Goal: Task Accomplishment & Management: Use online tool/utility

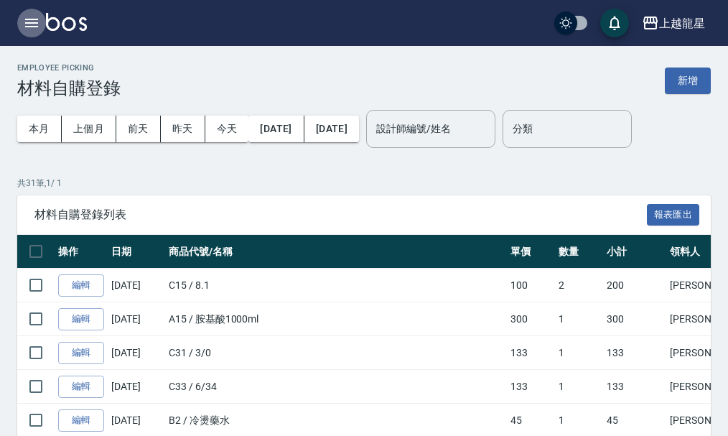
click at [29, 24] on icon "button" at bounding box center [31, 23] width 13 height 9
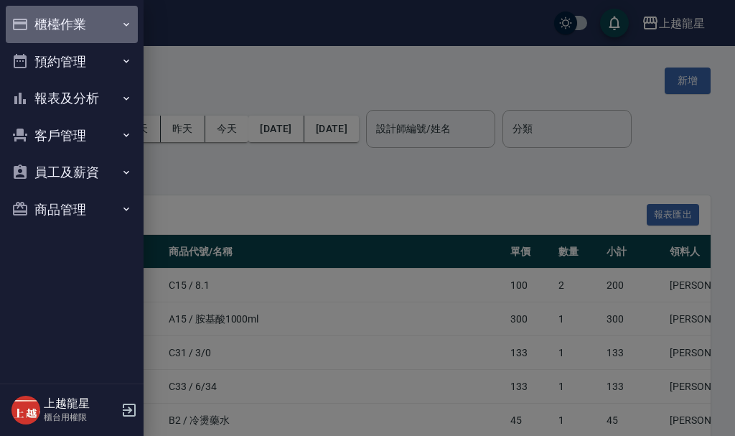
click at [58, 25] on button "櫃檯作業" at bounding box center [72, 24] width 132 height 37
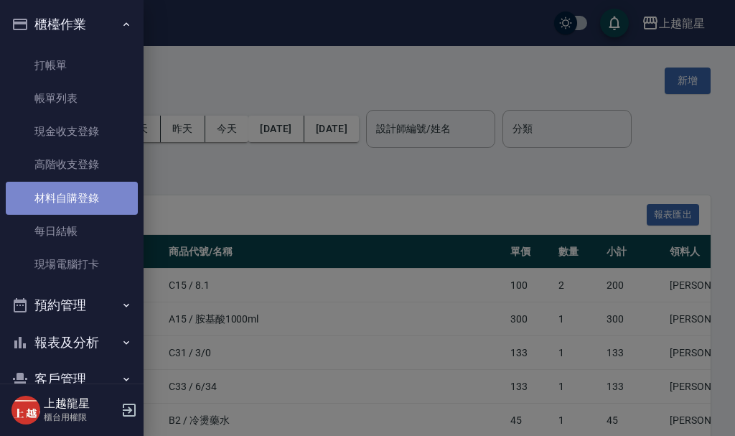
click at [93, 206] on link "材料自購登錄" at bounding box center [72, 198] width 132 height 33
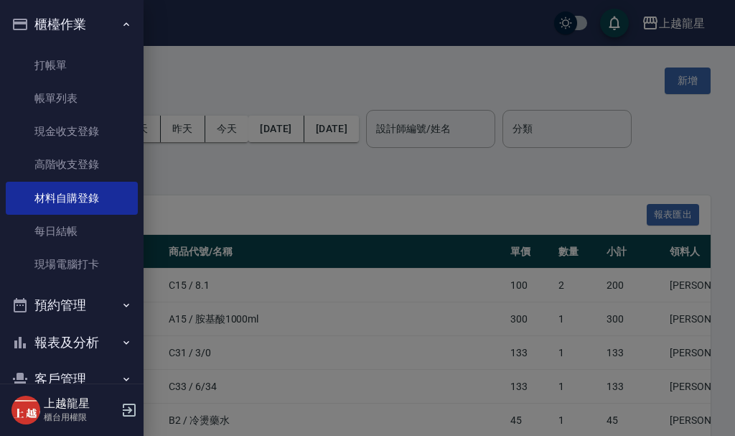
click at [691, 90] on div at bounding box center [367, 218] width 735 height 436
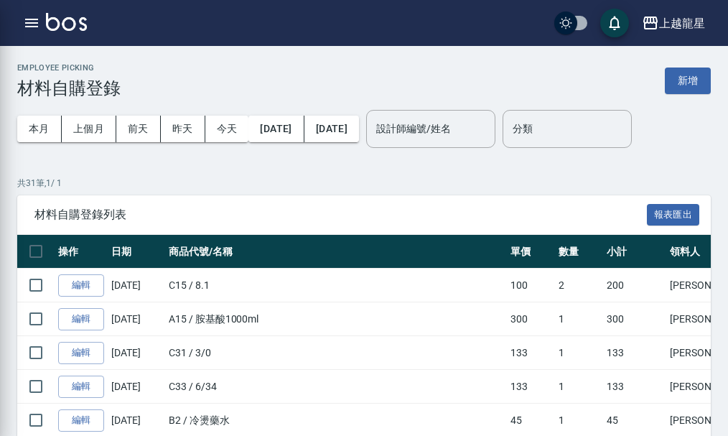
click at [685, 76] on button "新增" at bounding box center [688, 80] width 46 height 27
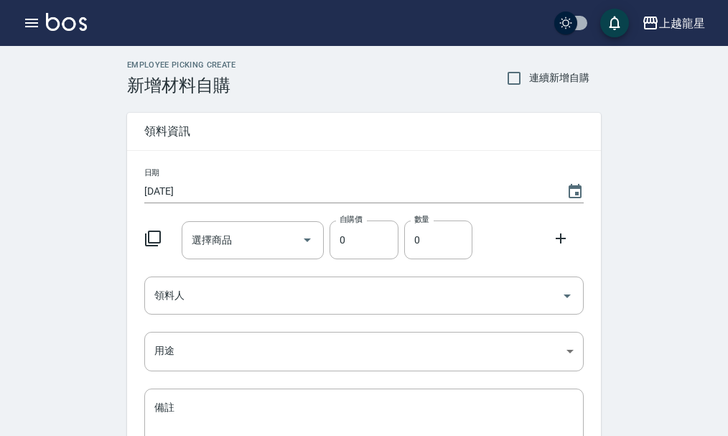
click at [149, 236] on icon at bounding box center [153, 238] width 16 height 16
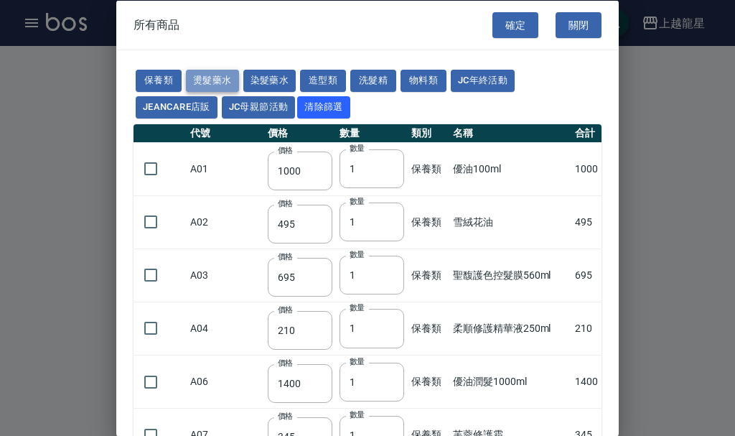
click at [214, 78] on button "燙髮藥水" at bounding box center [212, 81] width 53 height 22
type input "110"
type input "45"
type input "250"
type input "190"
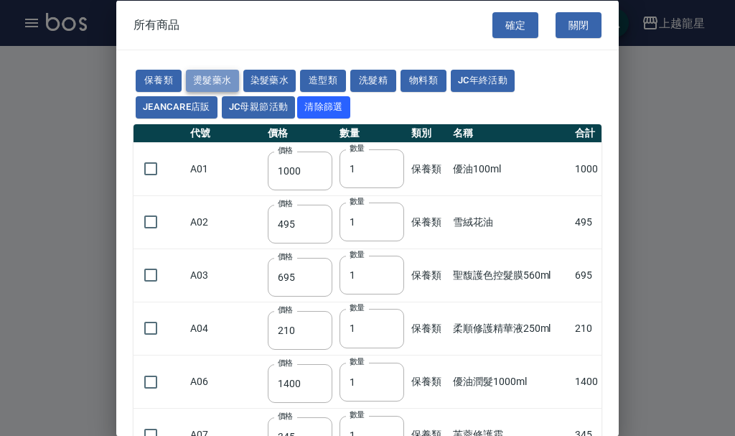
type input "160"
type input "360"
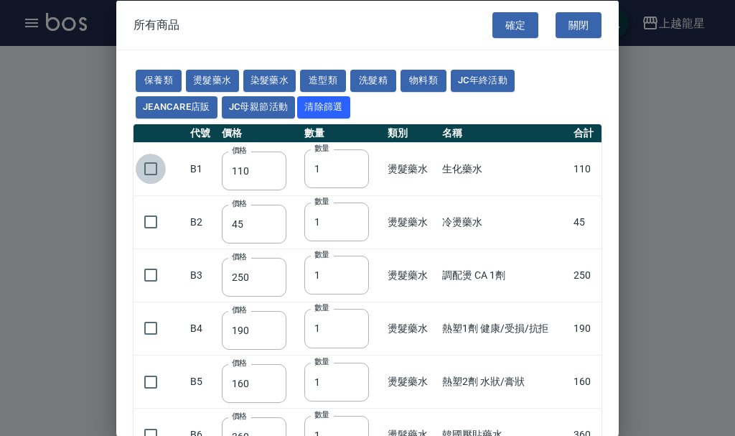
click at [149, 171] on input "checkbox" at bounding box center [151, 169] width 30 height 30
checkbox input "true"
click at [504, 29] on button "確定" at bounding box center [516, 24] width 46 height 27
type input "生化藥水"
type input "110"
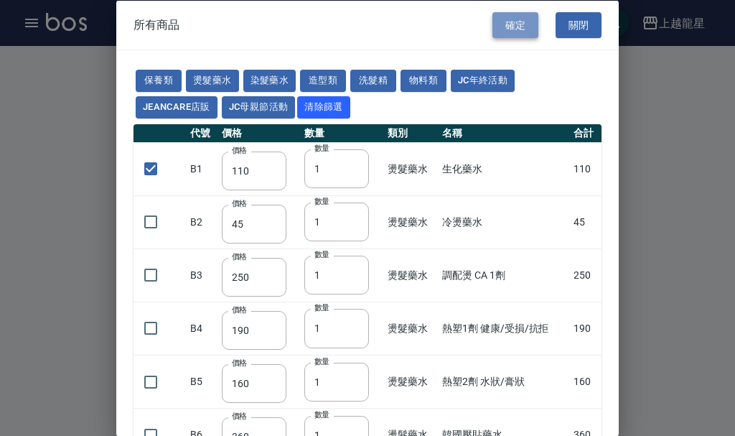
type input "1"
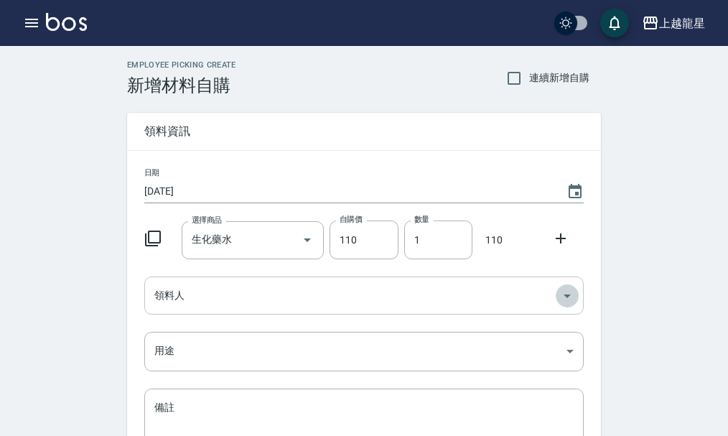
click at [569, 297] on icon "Open" at bounding box center [567, 295] width 17 height 17
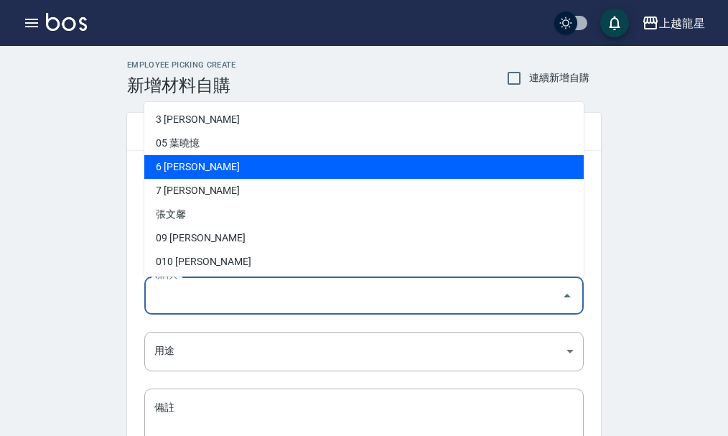
click at [154, 167] on li "6 [PERSON_NAME]" at bounding box center [363, 167] width 439 height 24
type input "[PERSON_NAME]"
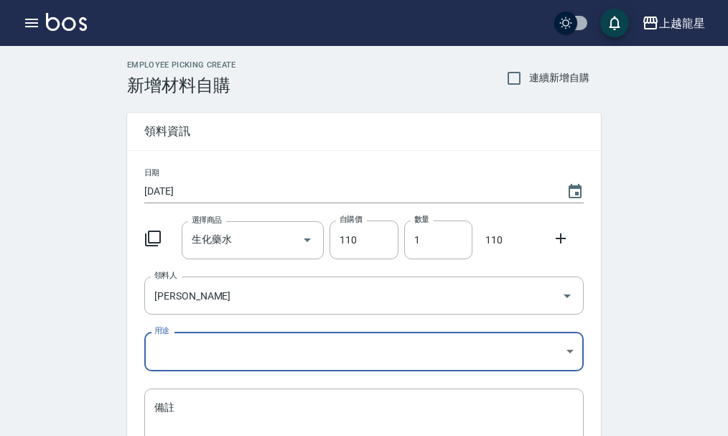
click at [573, 348] on body "上越龍星 登出 櫃檯作業 打帳單 帳單列表 現金收支登錄 高階收支登錄 材料自購登錄 每日結帳 現場電腦打卡 預約管理 預約管理 單日預約紀錄 單週預約紀錄 …" at bounding box center [364, 296] width 728 height 592
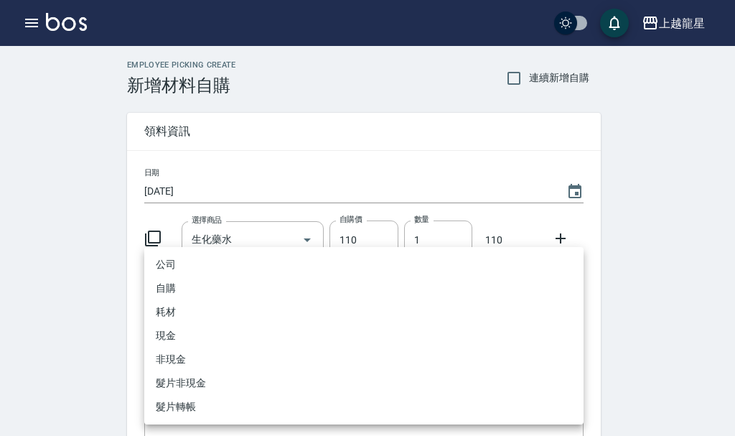
click at [174, 286] on li "自購" at bounding box center [363, 288] width 439 height 24
type input "自購"
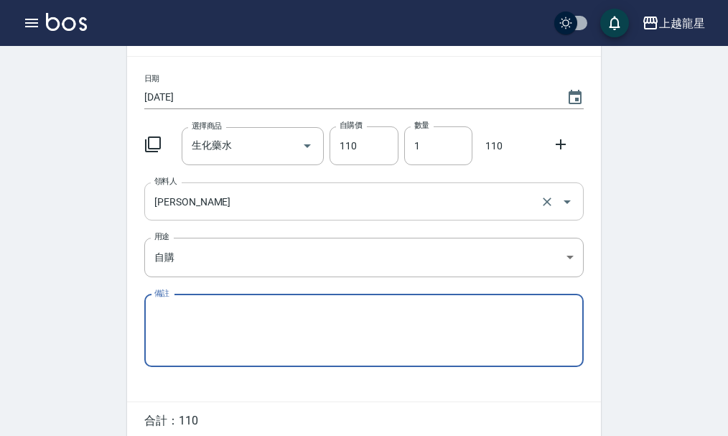
scroll to position [158, 0]
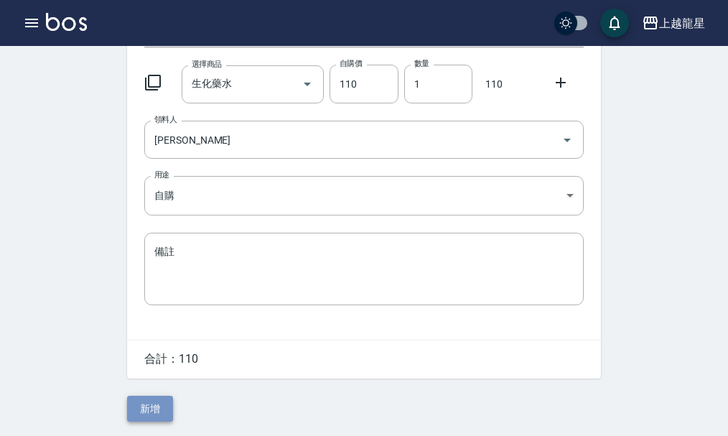
click at [157, 406] on button "新增" at bounding box center [150, 409] width 46 height 27
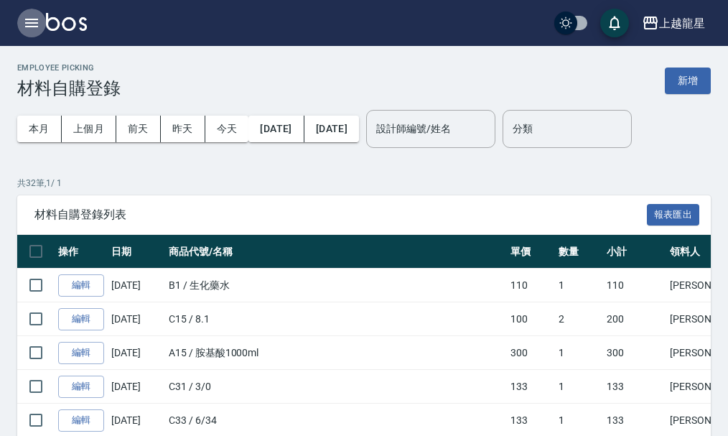
click at [27, 19] on icon "button" at bounding box center [31, 23] width 13 height 9
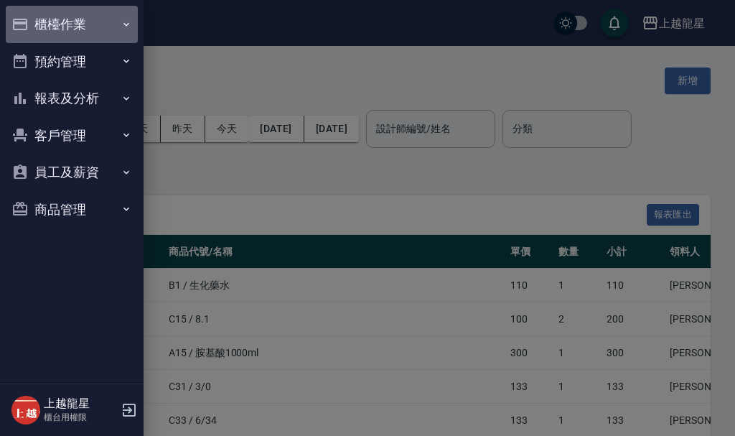
click at [44, 23] on button "櫃檯作業" at bounding box center [72, 24] width 132 height 37
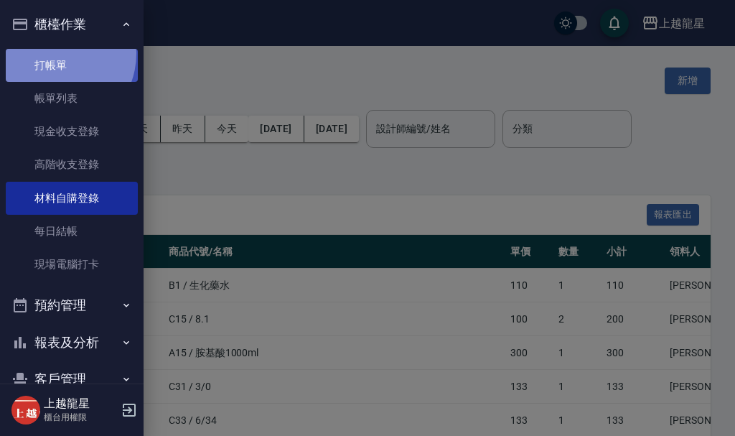
click at [52, 53] on link "打帳單" at bounding box center [72, 65] width 132 height 33
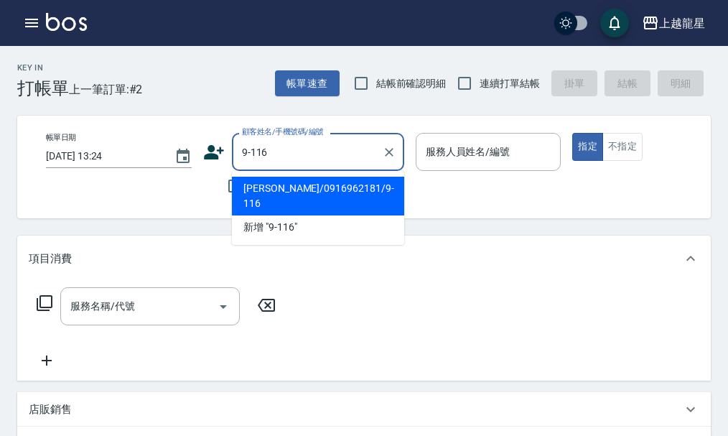
click at [276, 182] on li "[PERSON_NAME]/0916962181/9-116" at bounding box center [318, 196] width 172 height 39
type input "[PERSON_NAME]/0916962181/9-116"
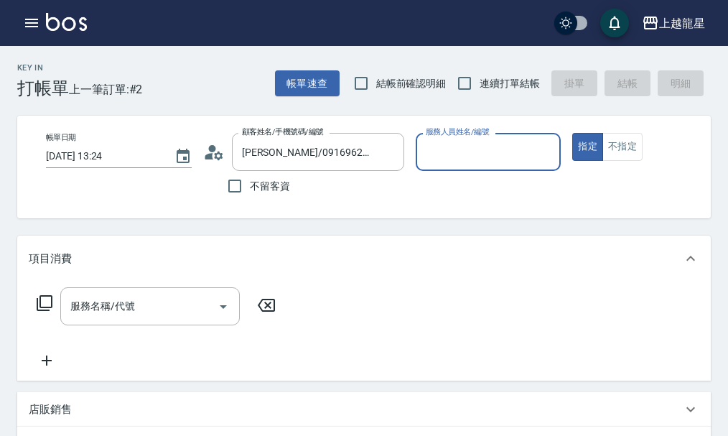
type input "淑雲-25"
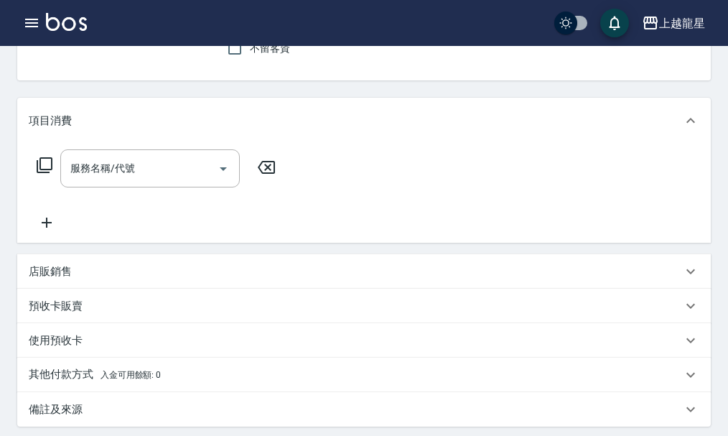
scroll to position [144, 0]
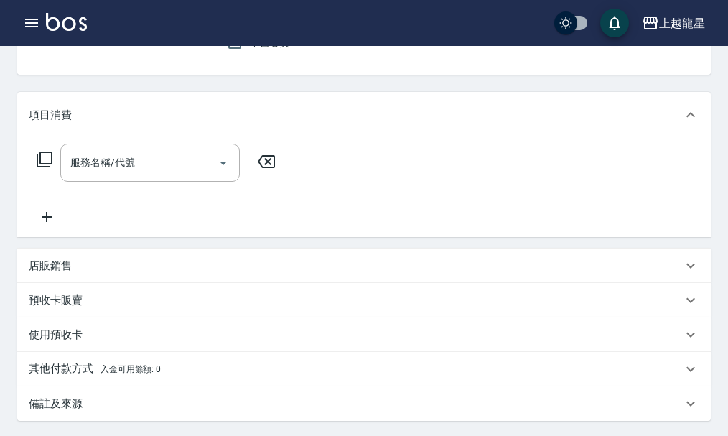
click at [52, 274] on p "店販銷售" at bounding box center [50, 265] width 43 height 15
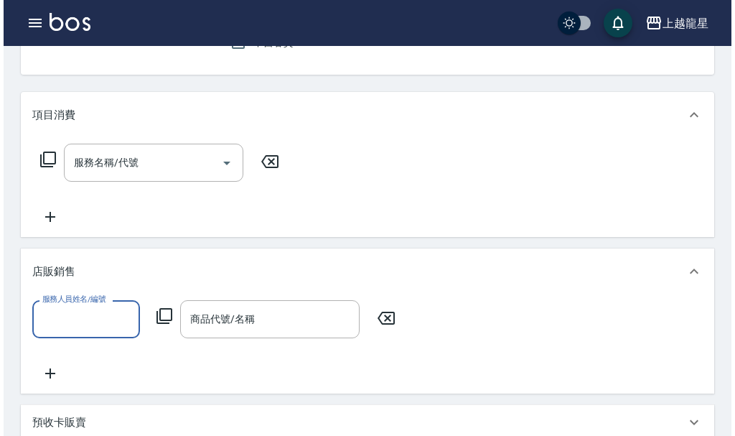
scroll to position [0, 0]
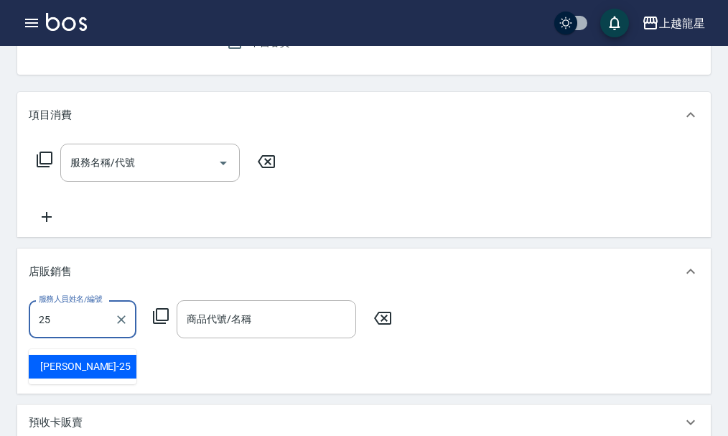
type input "淑雲-25"
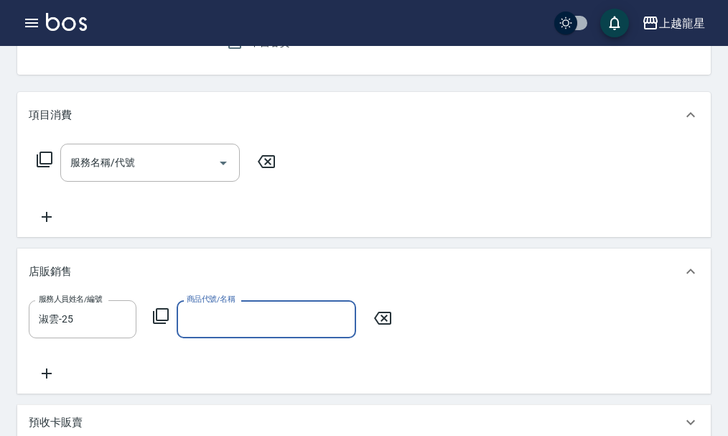
click at [154, 324] on icon at bounding box center [161, 316] width 16 height 16
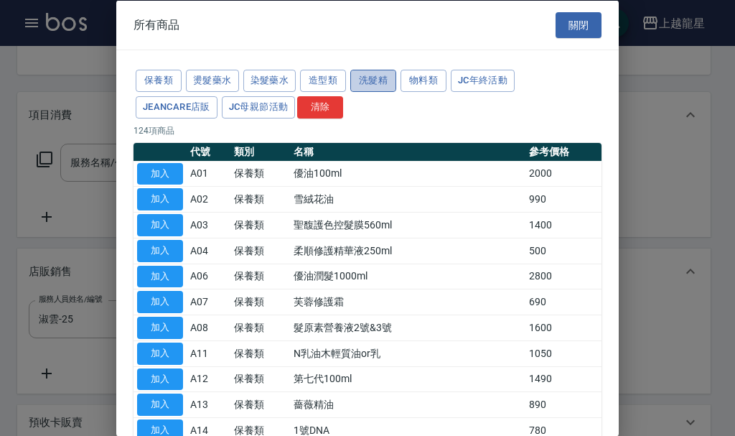
click at [382, 74] on button "洗髮精" at bounding box center [373, 81] width 46 height 22
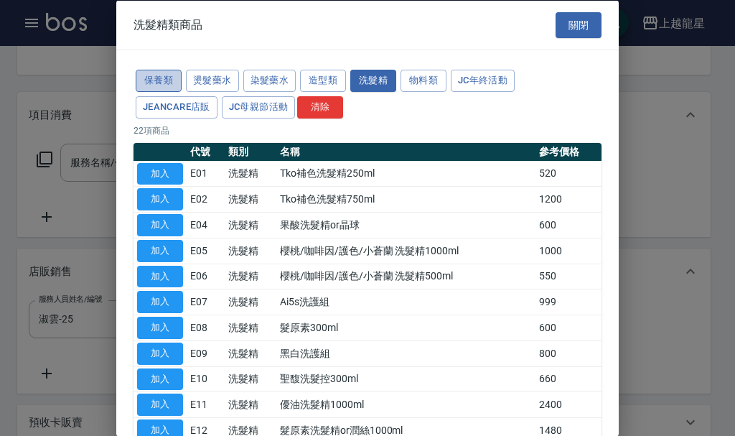
click at [139, 73] on button "保養類" at bounding box center [159, 81] width 46 height 22
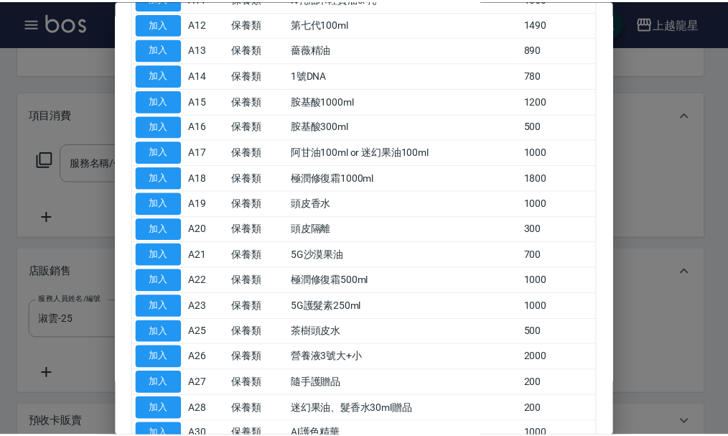
scroll to position [445, 0]
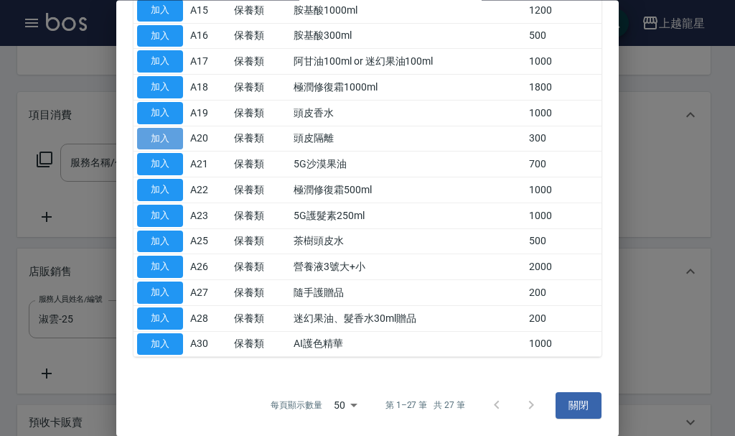
click at [177, 131] on button "加入" at bounding box center [160, 139] width 46 height 22
type input "頭皮隔離"
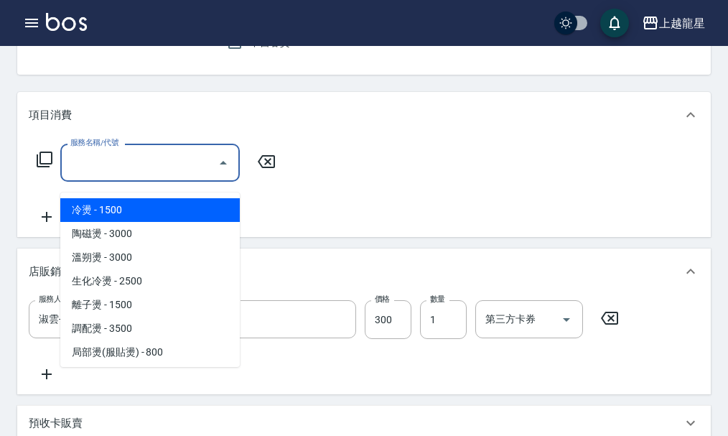
click at [85, 175] on input "服務名稱/代號" at bounding box center [139, 162] width 145 height 25
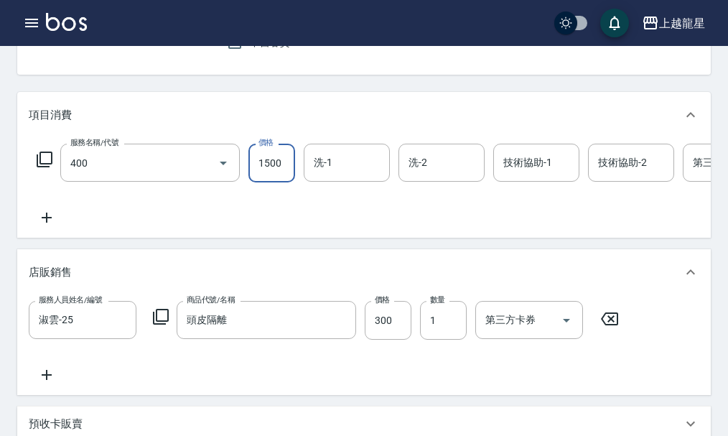
type input "染髮(400)"
type input "3500"
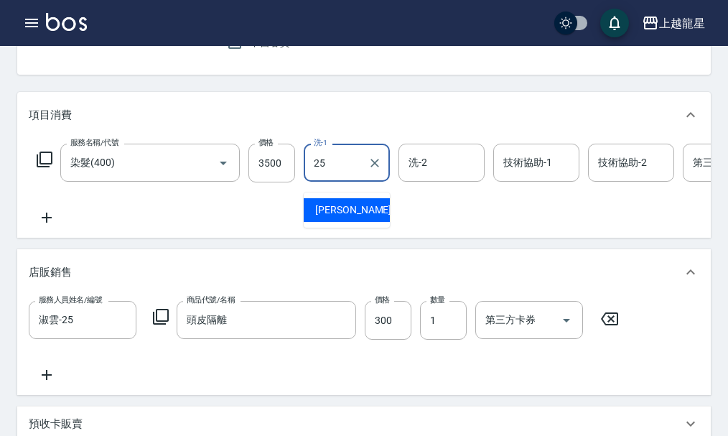
type input "淑雲-25"
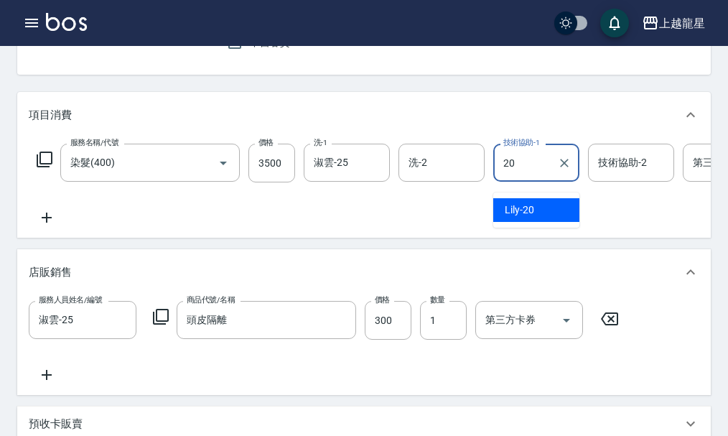
type input "Lily-20"
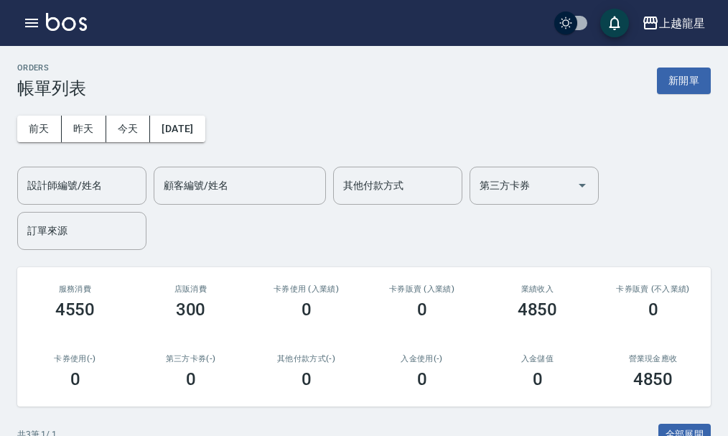
click at [14, 17] on div "上越龍星 登出" at bounding box center [364, 23] width 728 height 46
click at [24, 22] on icon "button" at bounding box center [31, 22] width 17 height 17
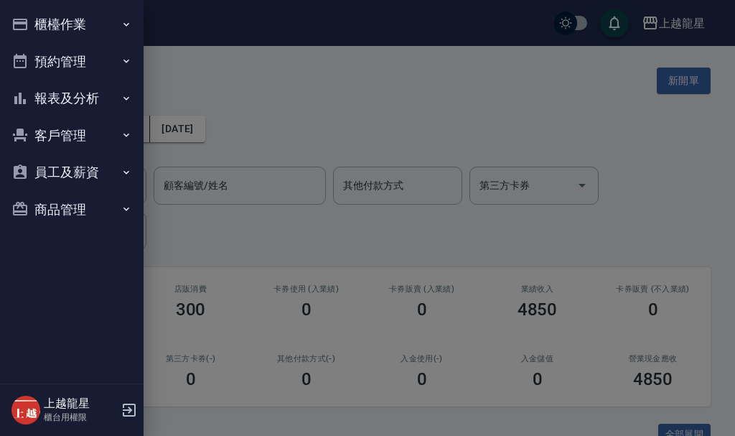
click at [79, 27] on button "櫃檯作業" at bounding box center [72, 24] width 132 height 37
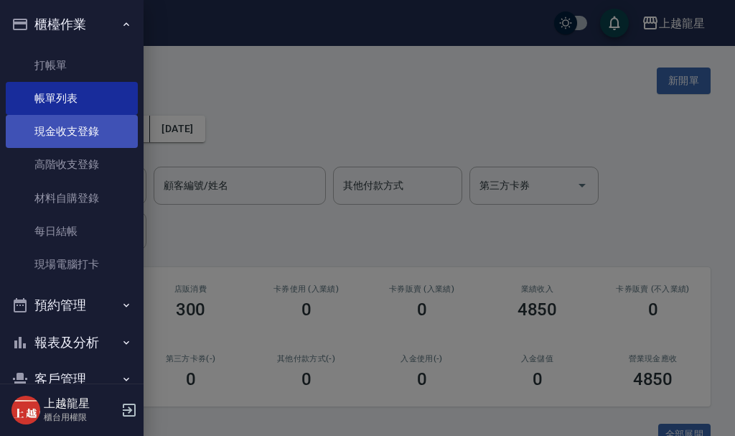
click at [92, 129] on link "現金收支登錄" at bounding box center [72, 131] width 132 height 33
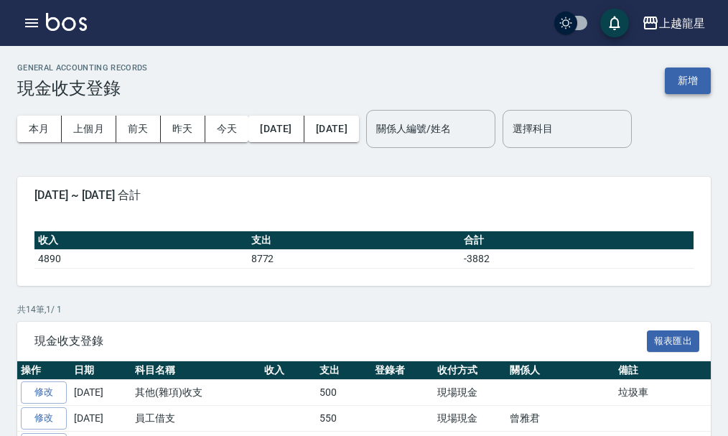
click at [698, 77] on button "新增" at bounding box center [688, 80] width 46 height 27
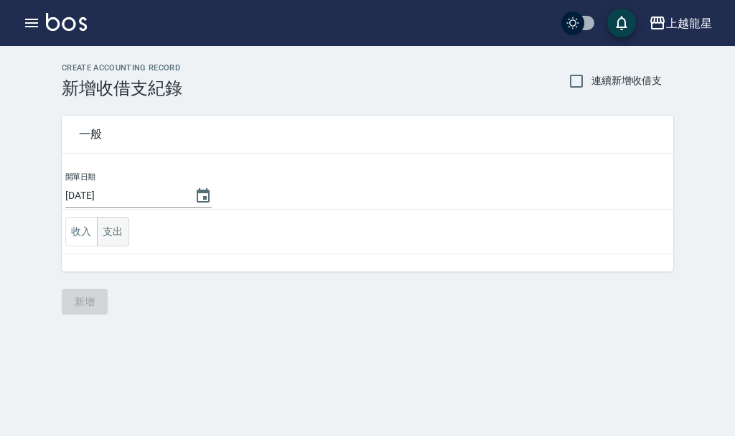
click at [111, 228] on button "支出" at bounding box center [113, 231] width 32 height 29
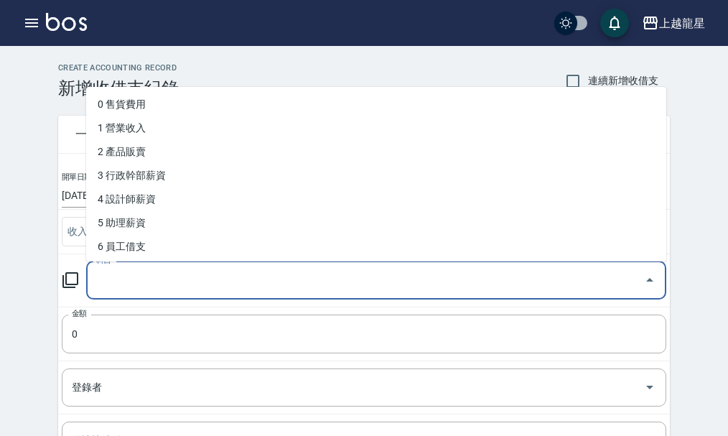
click at [108, 284] on input "科目" at bounding box center [366, 280] width 546 height 25
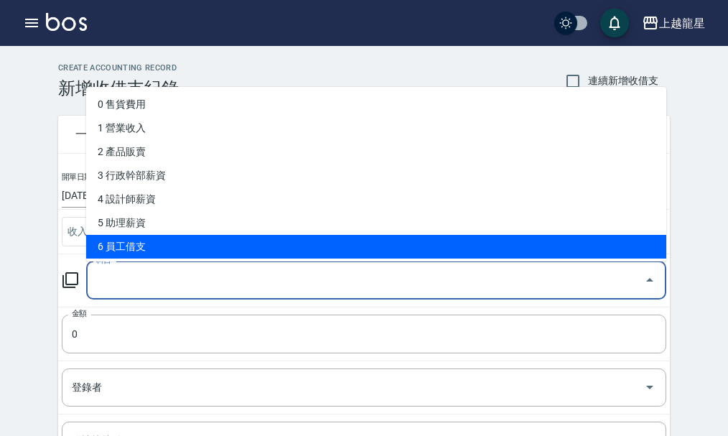
click at [118, 237] on li "6 員工借支" at bounding box center [376, 247] width 580 height 24
type input "6 員工借支"
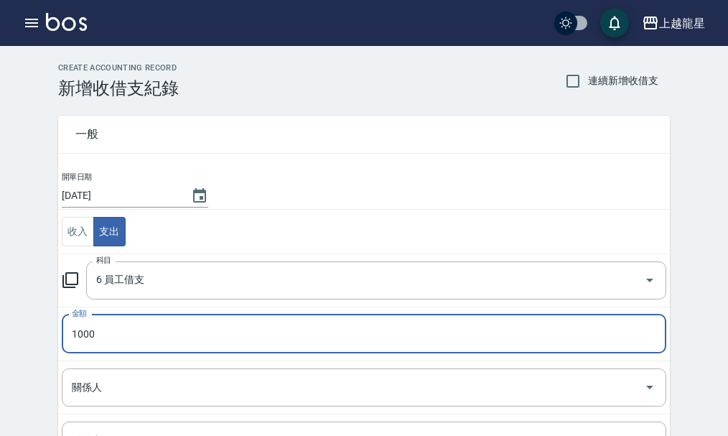
type input "1000"
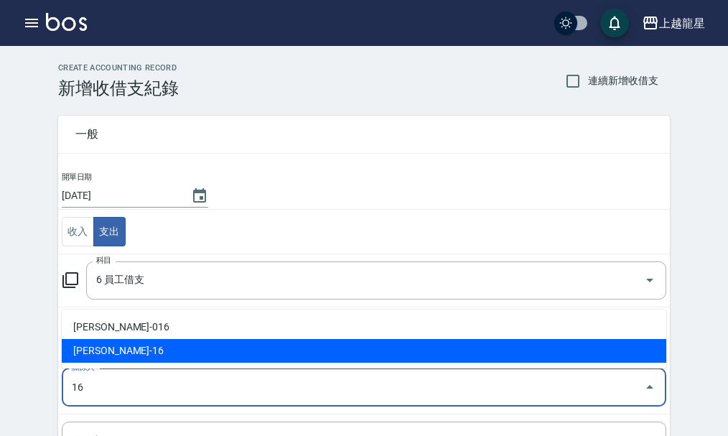
click at [108, 346] on li "[PERSON_NAME]-16" at bounding box center [364, 351] width 605 height 24
type input "[PERSON_NAME]-16"
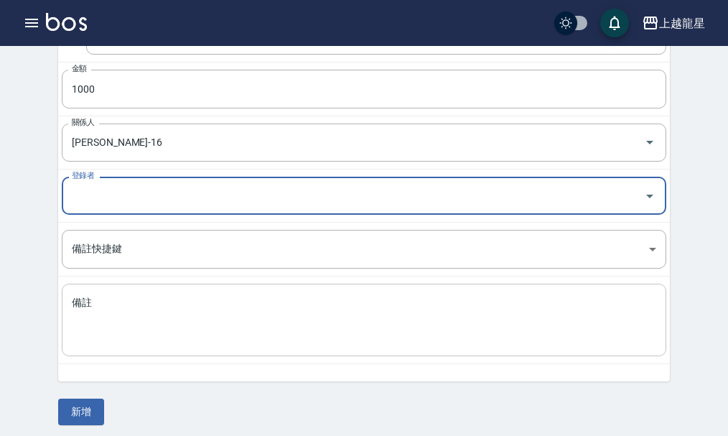
scroll to position [251, 0]
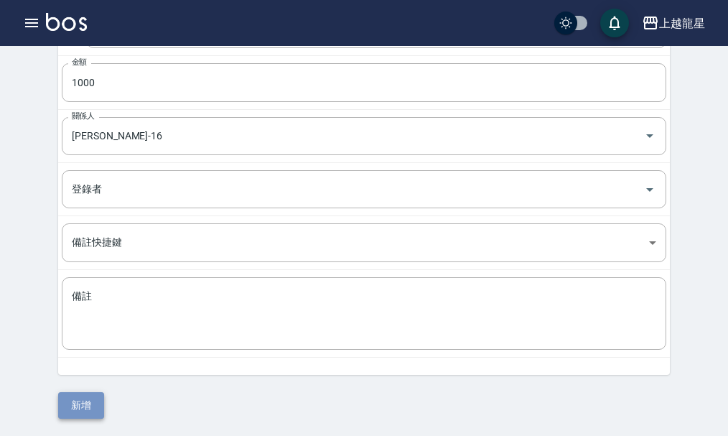
click at [79, 404] on button "新增" at bounding box center [81, 405] width 46 height 27
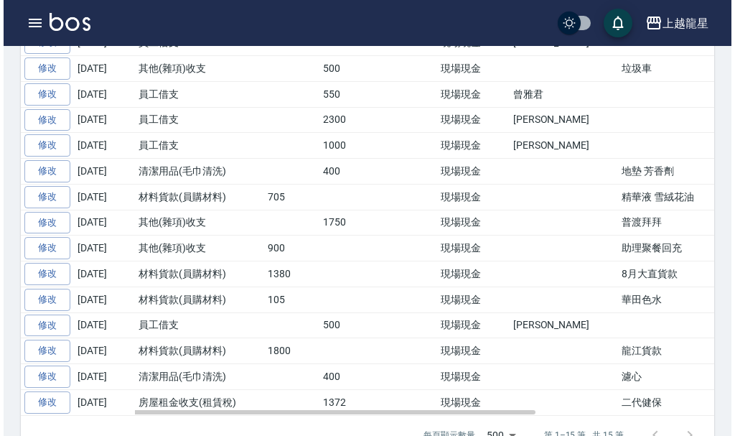
scroll to position [386, 0]
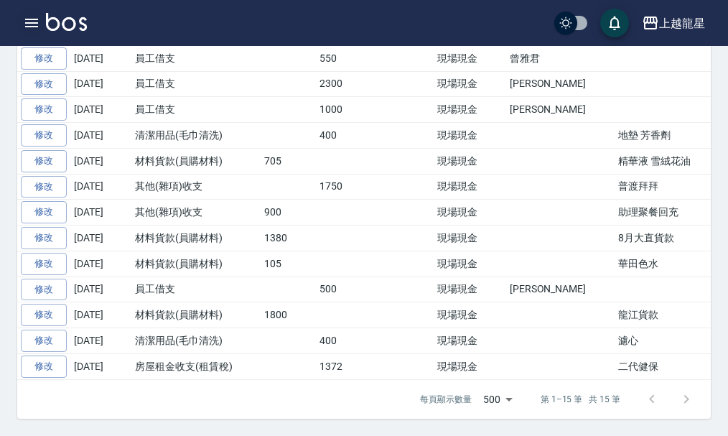
click at [22, 20] on button "button" at bounding box center [31, 23] width 29 height 29
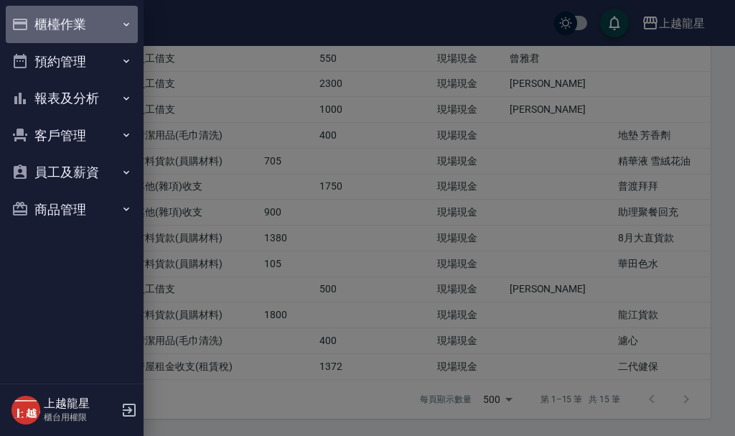
click at [29, 20] on button "櫃檯作業" at bounding box center [72, 24] width 132 height 37
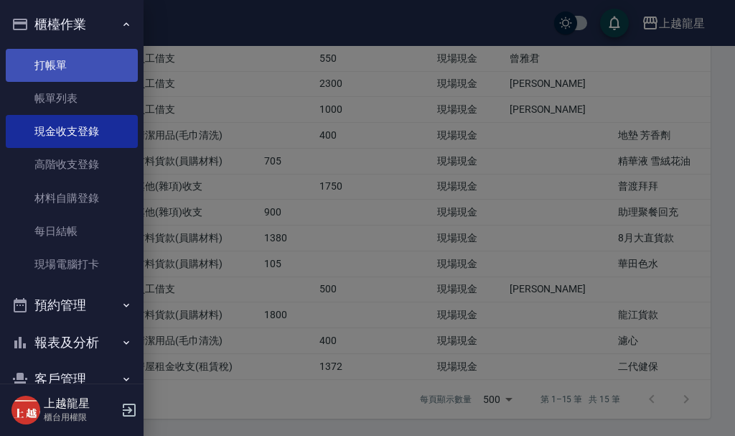
click at [38, 68] on link "打帳單" at bounding box center [72, 65] width 132 height 33
